Goal: Participate in discussion: Engage in conversation with other users on a specific topic

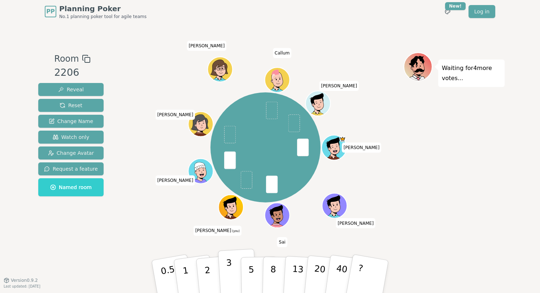
click at [232, 273] on button "3" at bounding box center [237, 277] width 39 height 56
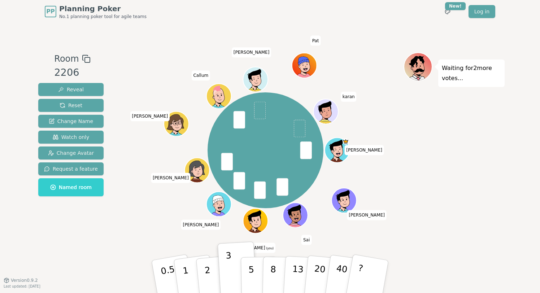
click at [493, 187] on div "Waiting for 2 more votes..." at bounding box center [454, 151] width 101 height 199
click at [254, 274] on button "5" at bounding box center [259, 276] width 37 height 55
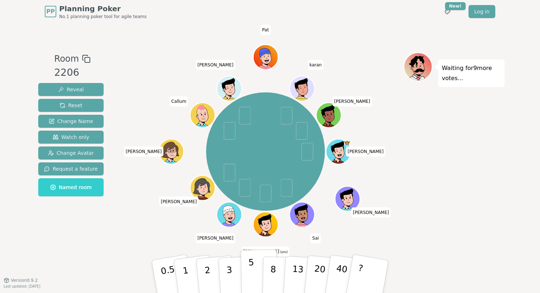
click at [247, 277] on button "5" at bounding box center [259, 276] width 37 height 55
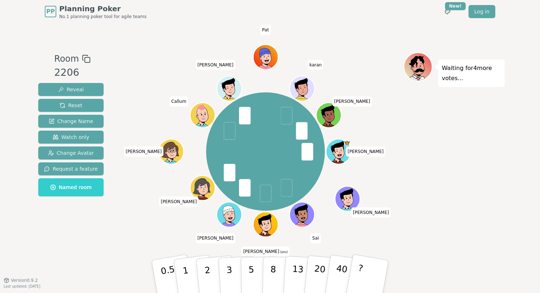
drag, startPoint x: 453, startPoint y: 200, endPoint x: 420, endPoint y: 200, distance: 32.8
click at [453, 200] on div "Waiting for 4 more votes..." at bounding box center [454, 151] width 101 height 199
click at [272, 273] on p "8" at bounding box center [273, 276] width 6 height 39
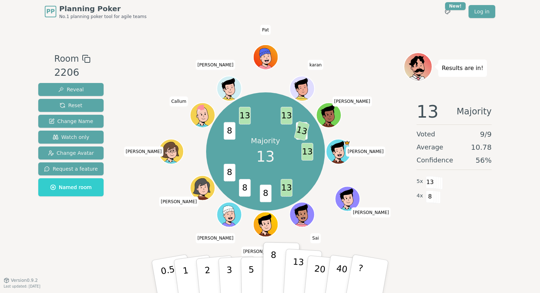
click at [298, 274] on p "13" at bounding box center [297, 277] width 13 height 40
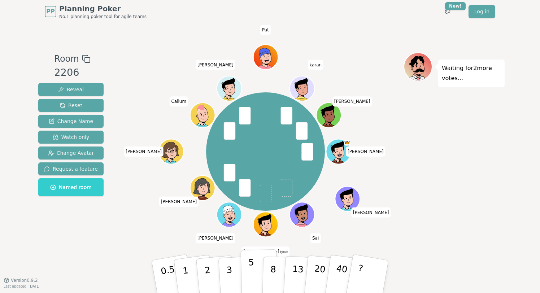
click at [252, 270] on p "5" at bounding box center [251, 276] width 6 height 39
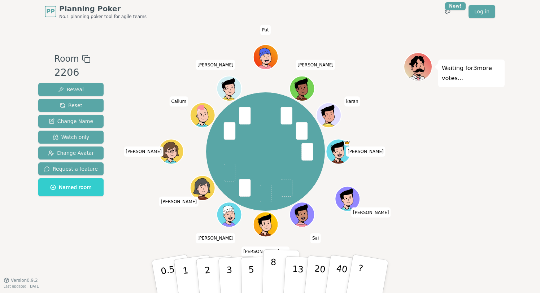
click at [279, 275] on button "8" at bounding box center [280, 276] width 37 height 55
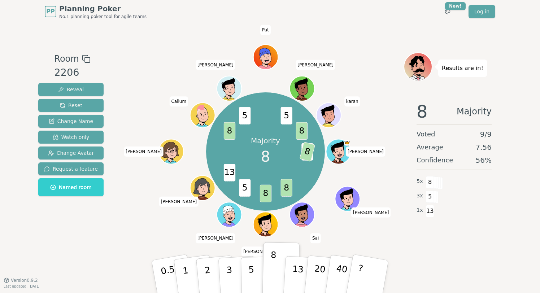
click at [454, 249] on div "Results are in! 8 Majority Voted 9 / 9 Average 7.56 Confidence 56 % 5 x 8 3 x 5…" at bounding box center [454, 151] width 101 height 199
click at [264, 197] on span "8" at bounding box center [266, 193] width 12 height 18
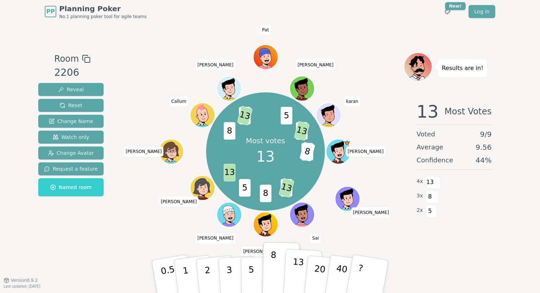
click at [295, 274] on p "13" at bounding box center [297, 277] width 13 height 40
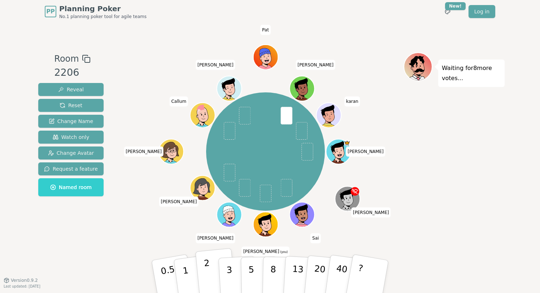
click at [203, 278] on button "2" at bounding box center [215, 276] width 41 height 57
click at [461, 152] on div "Waiting for 7 more votes..." at bounding box center [454, 151] width 101 height 199
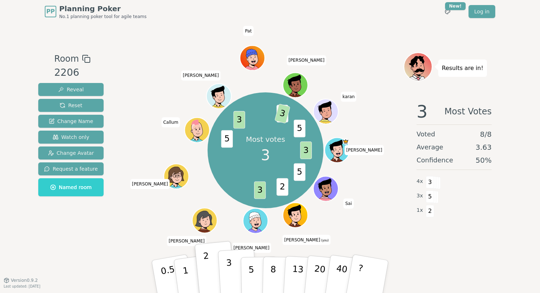
click at [227, 274] on p "3" at bounding box center [230, 277] width 8 height 39
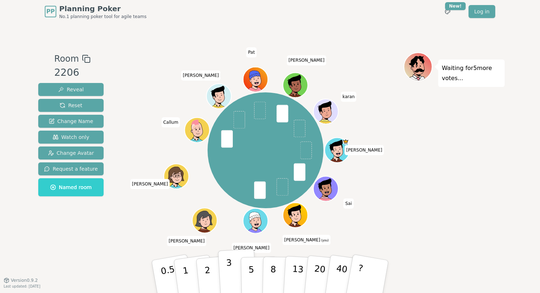
click at [226, 270] on button "3" at bounding box center [237, 277] width 39 height 56
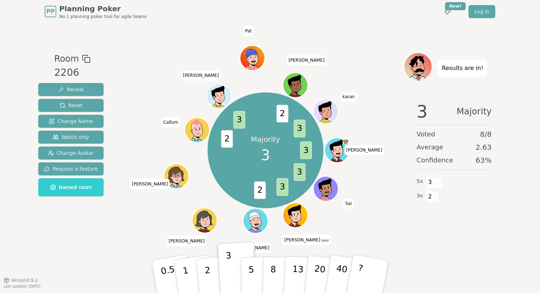
click at [454, 246] on div "Results are in! 3 Majority Voted 8 / 8 Average 2.63 Confidence 63 % 5 x 3 3 x 2" at bounding box center [454, 151] width 101 height 199
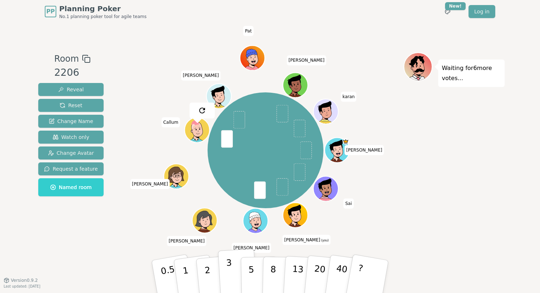
click at [228, 271] on p "3" at bounding box center [230, 277] width 8 height 39
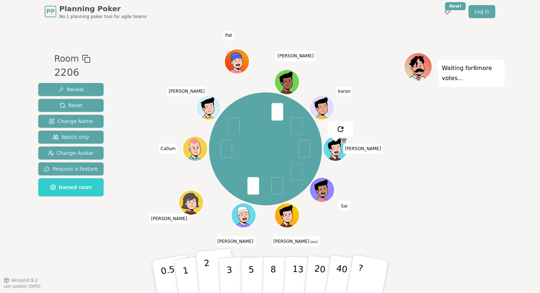
click at [213, 278] on button "2" at bounding box center [215, 276] width 41 height 57
click at [419, 235] on div "Waiting for 4 more votes..." at bounding box center [454, 151] width 101 height 199
click at [245, 275] on button "5" at bounding box center [259, 276] width 37 height 55
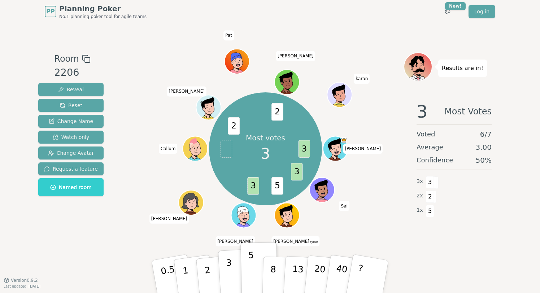
click at [235, 272] on button "3" at bounding box center [237, 277] width 39 height 56
